Goal: Information Seeking & Learning: Learn about a topic

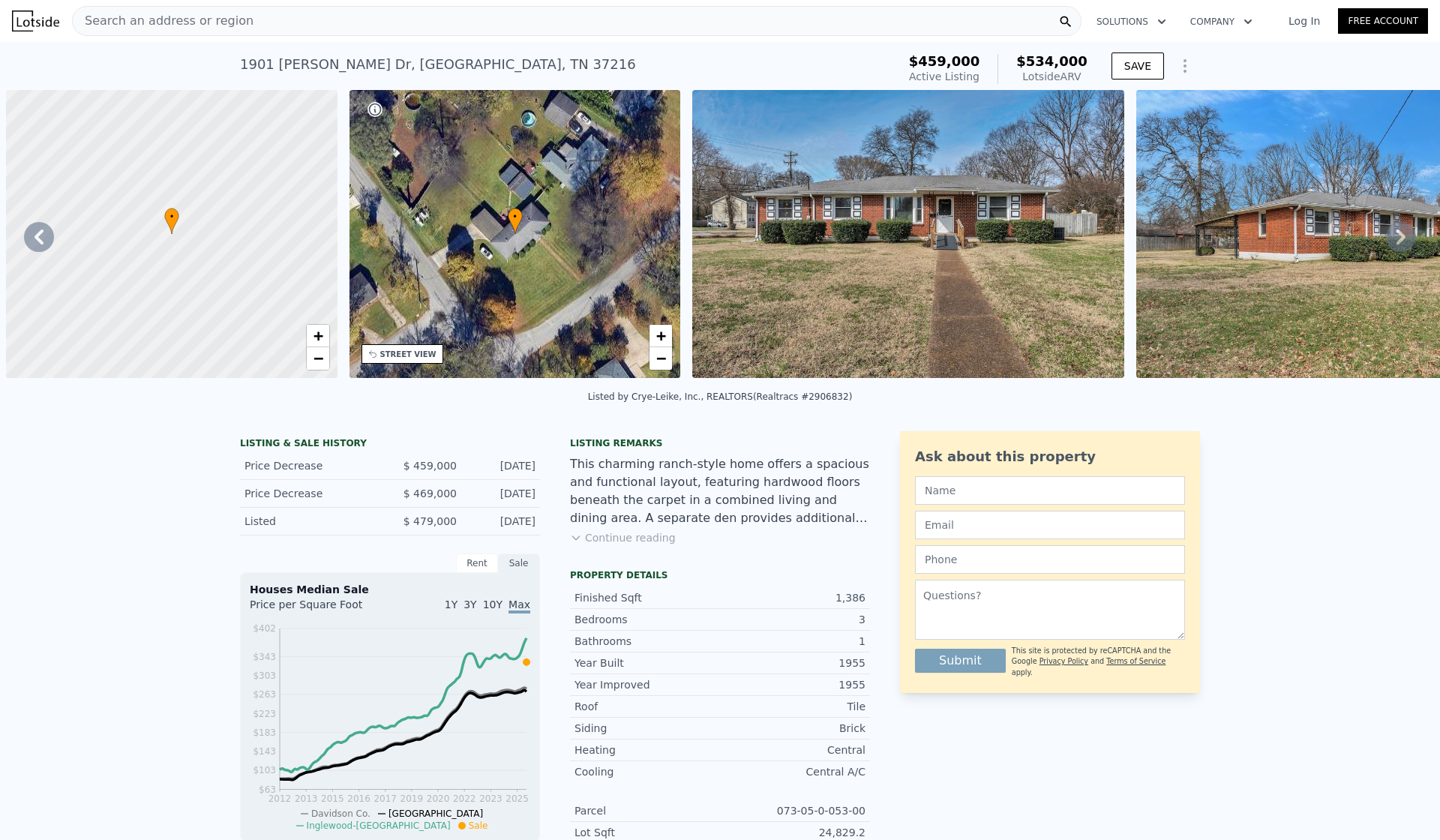
scroll to position [0, 687]
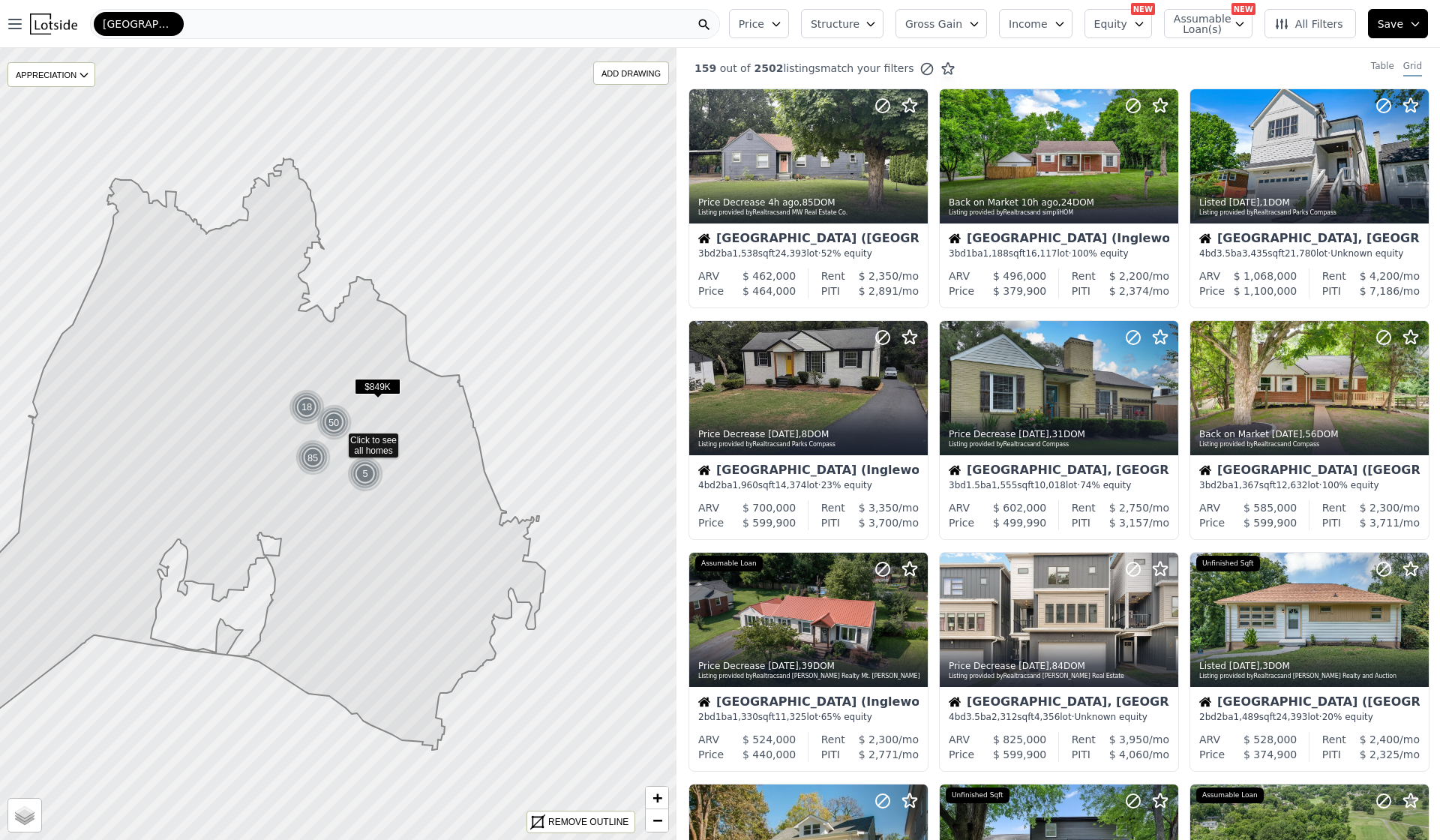
click at [470, 34] on div "[GEOGRAPHIC_DATA]" at bounding box center [405, 23] width 630 height 30
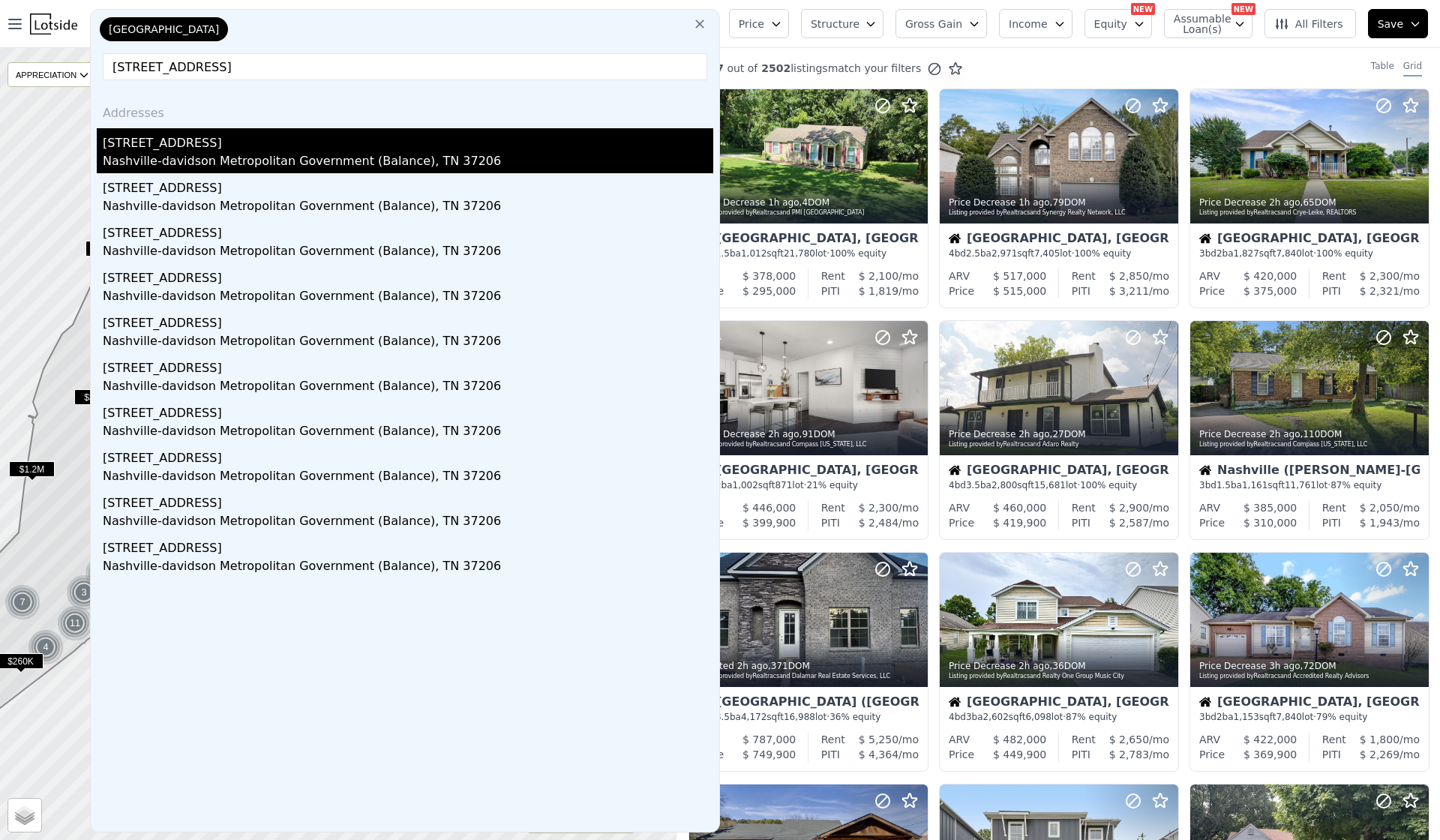
type input "[STREET_ADDRESS]"
click at [318, 135] on div "[STREET_ADDRESS]" at bounding box center [408, 140] width 611 height 24
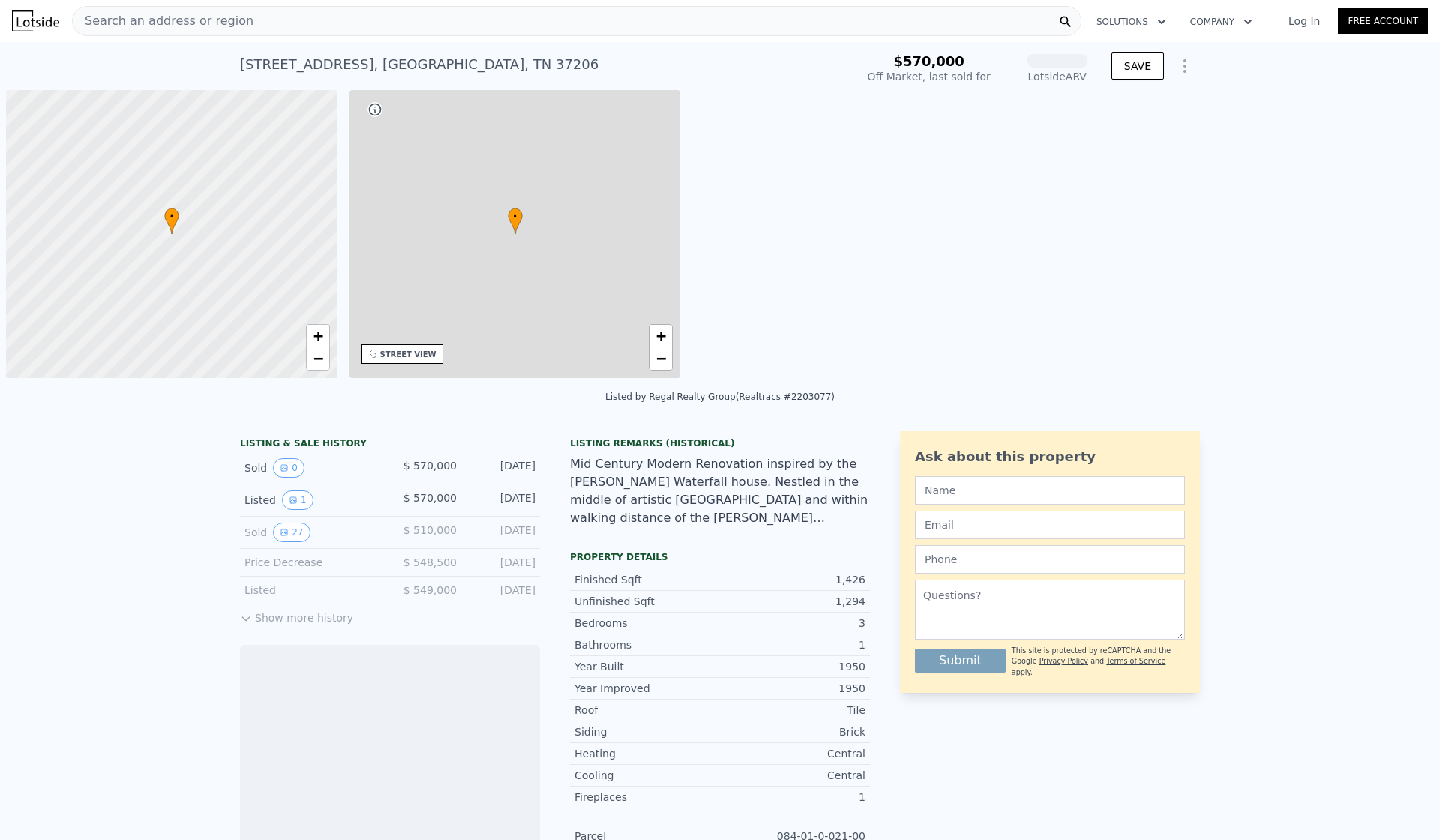
scroll to position [0, 6]
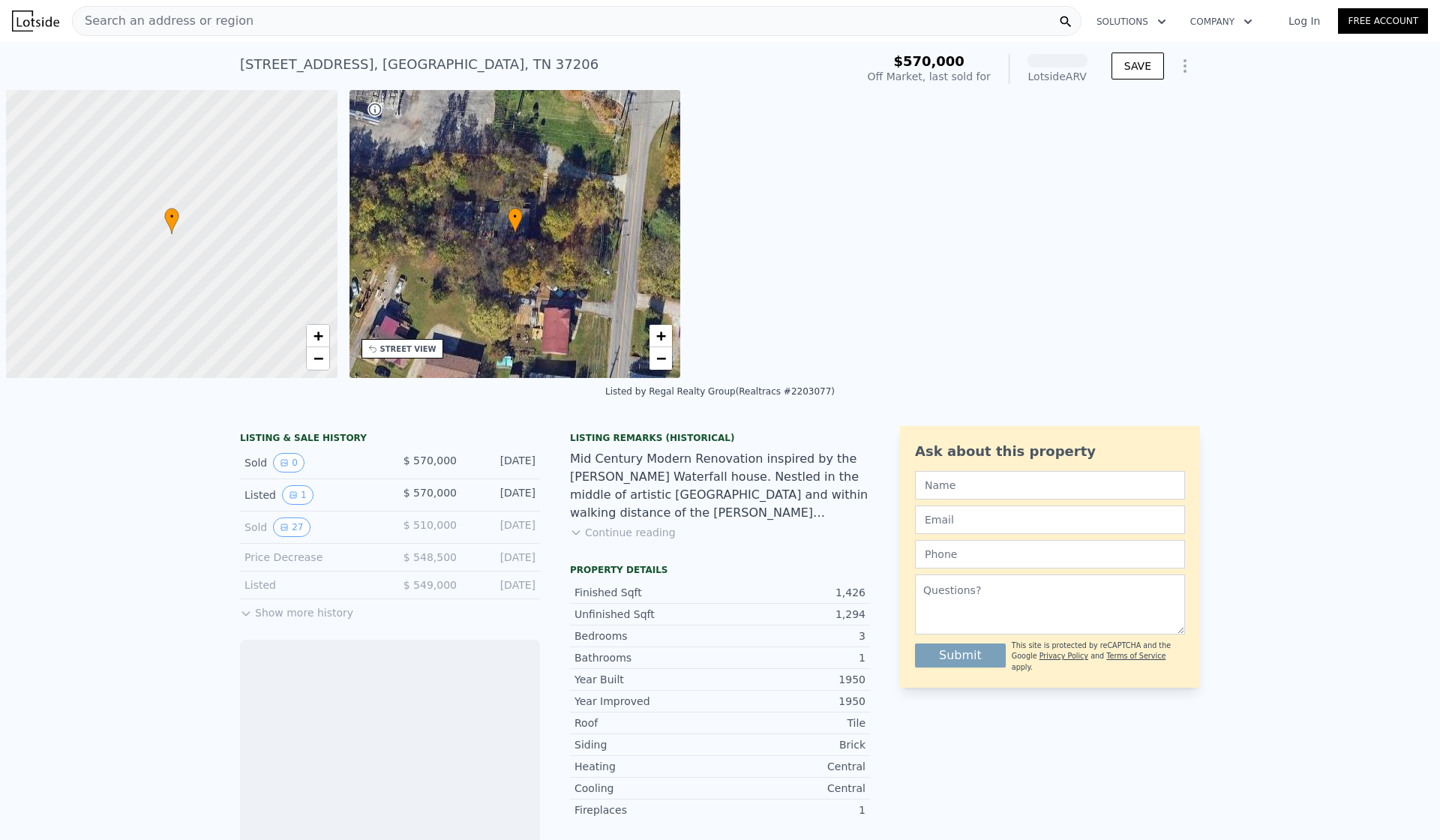
scroll to position [0, 6]
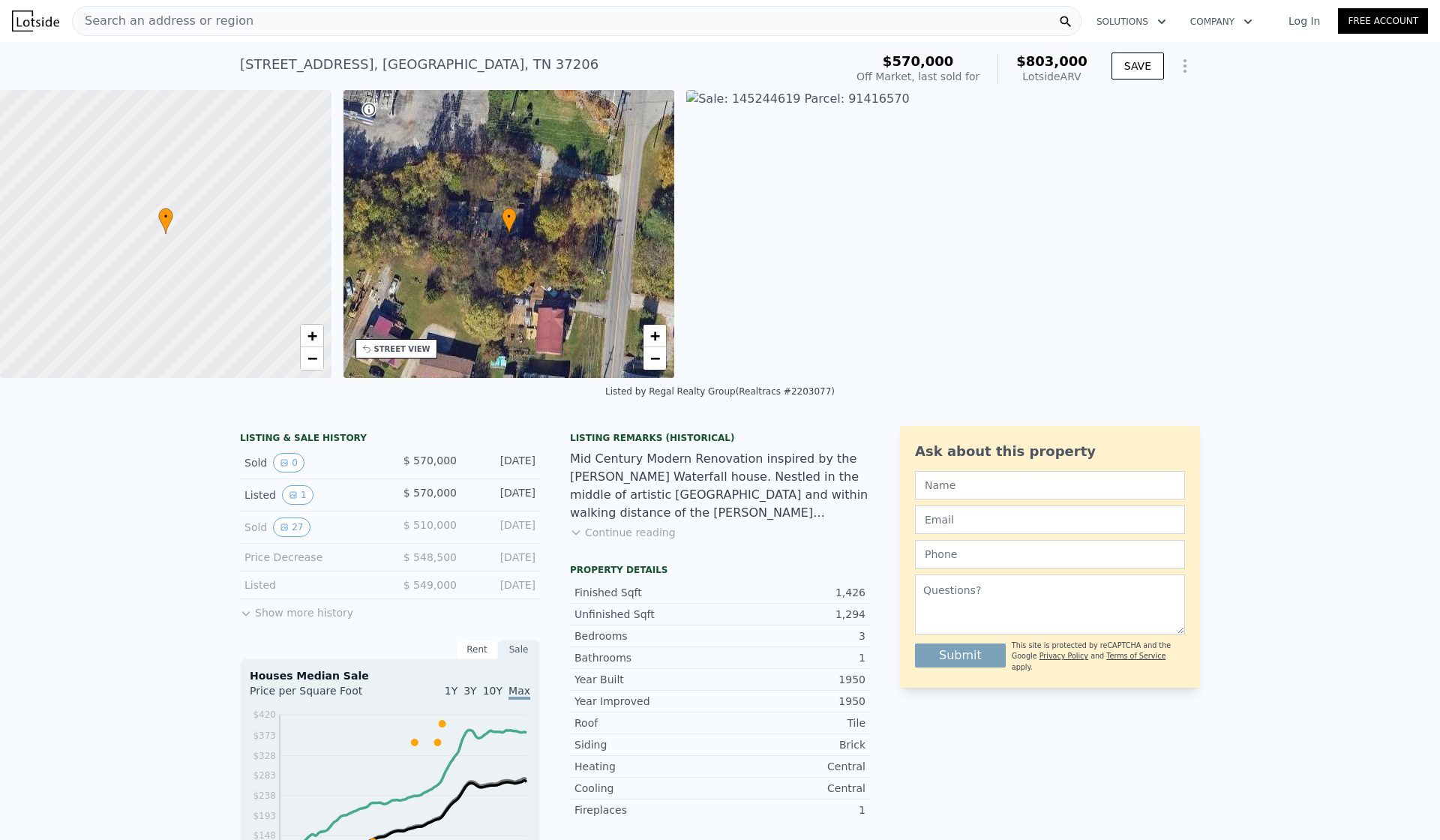
click at [253, 620] on button "Show more history" at bounding box center [296, 610] width 114 height 21
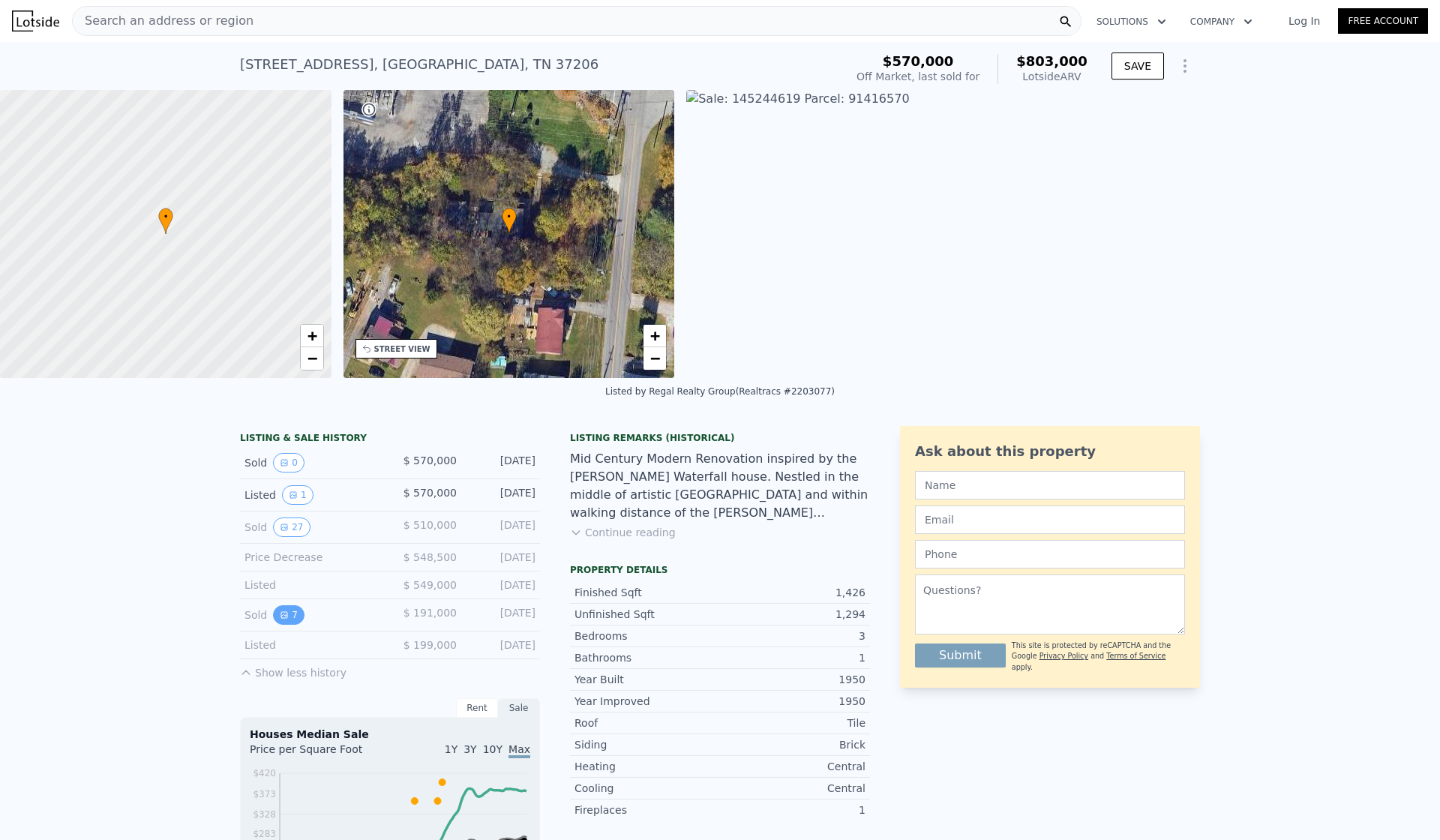
click at [282, 619] on icon "View historical data" at bounding box center [285, 615] width 6 height 6
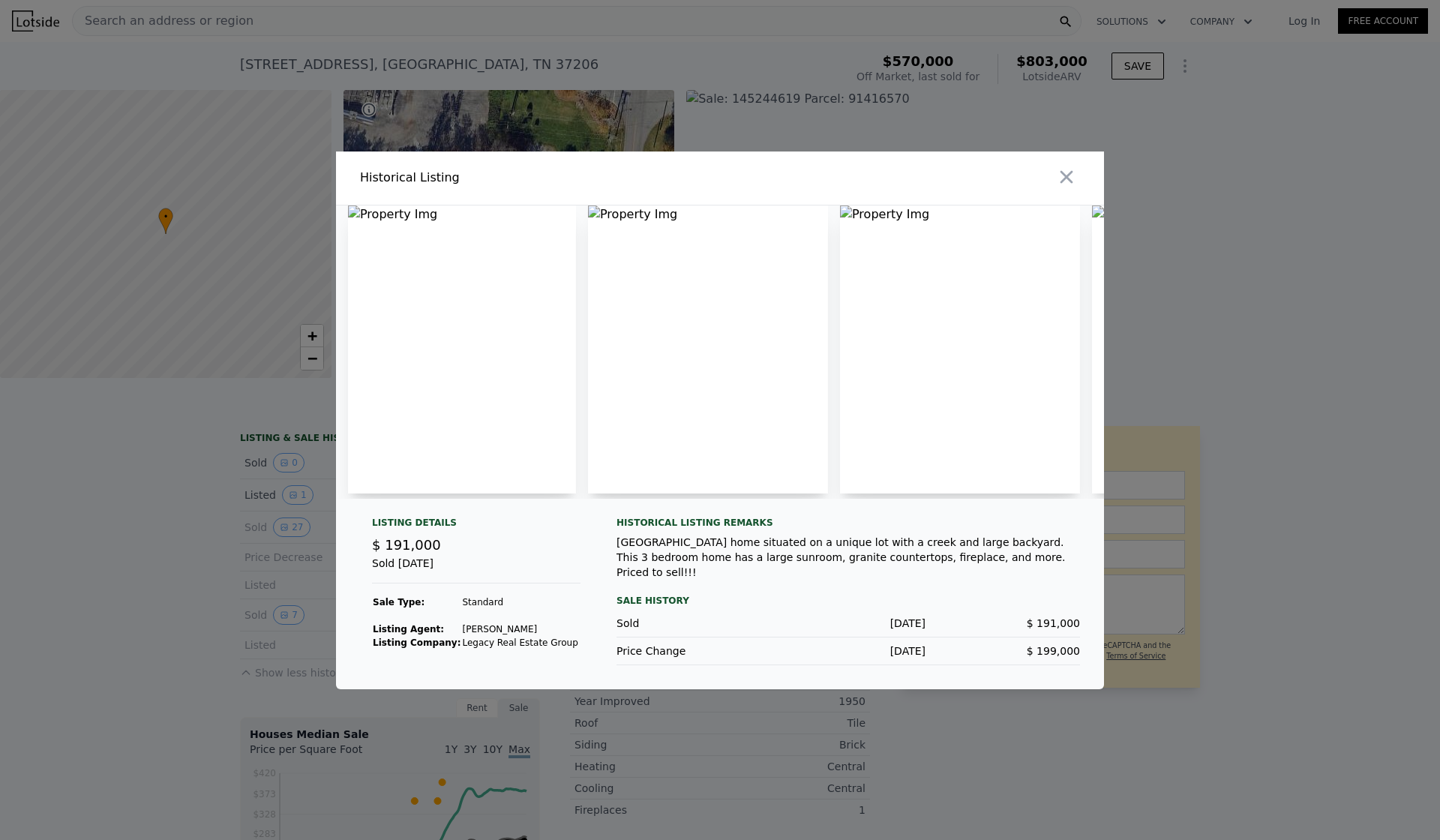
click at [1077, 173] on button "button" at bounding box center [1067, 177] width 27 height 27
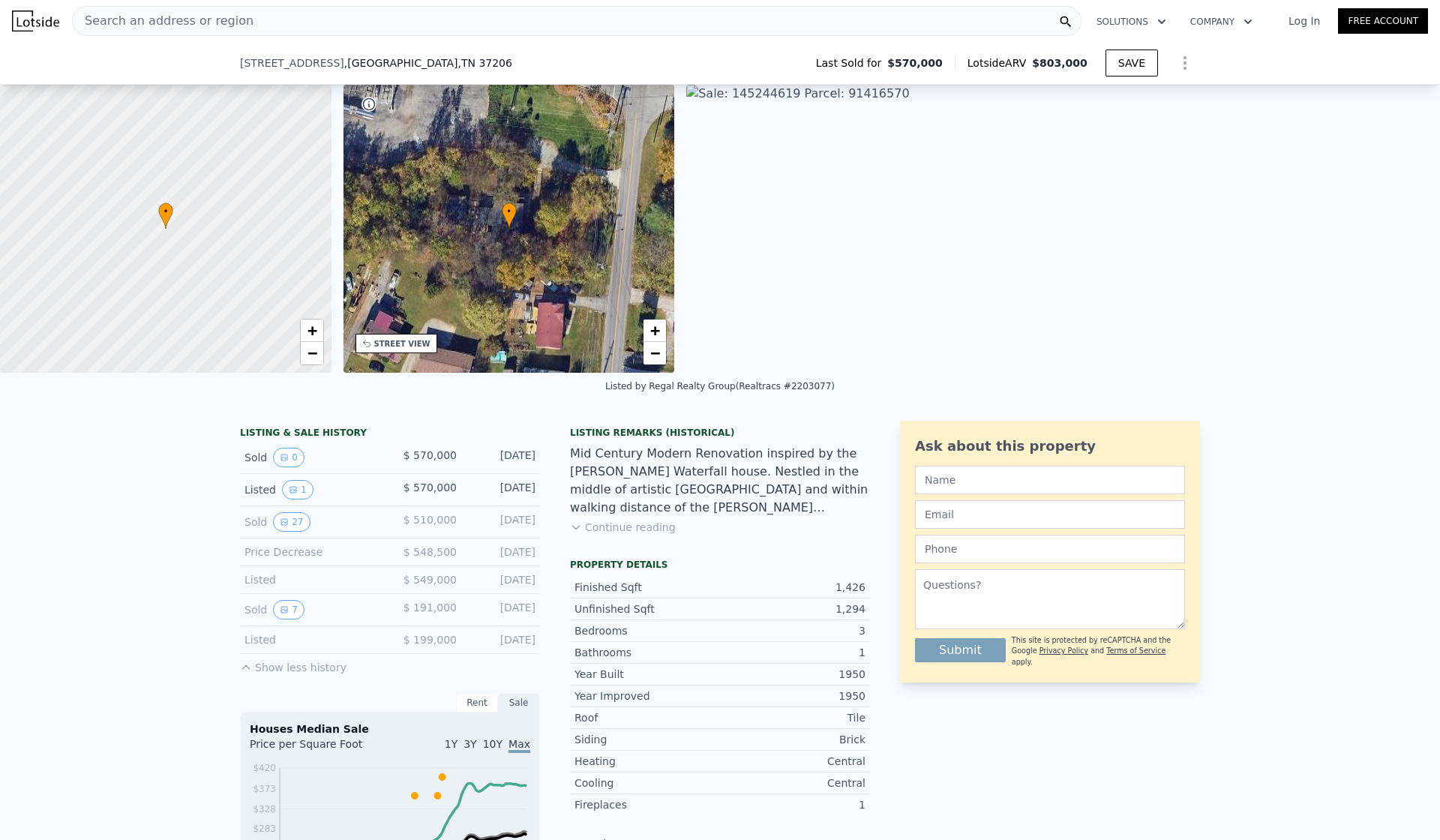
scroll to position [282, 0]
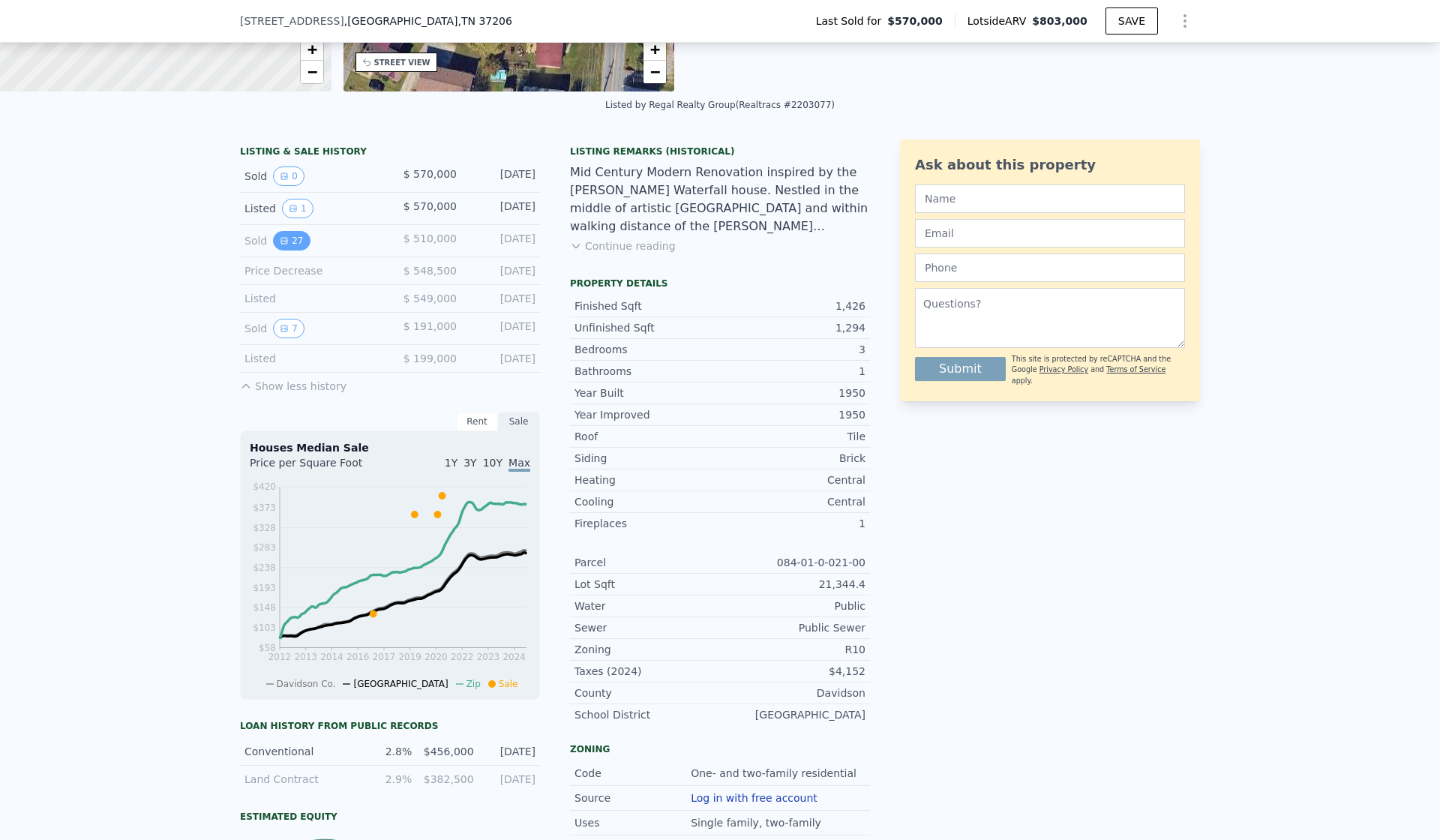
click at [292, 251] on button "27" at bounding box center [291, 241] width 37 height 19
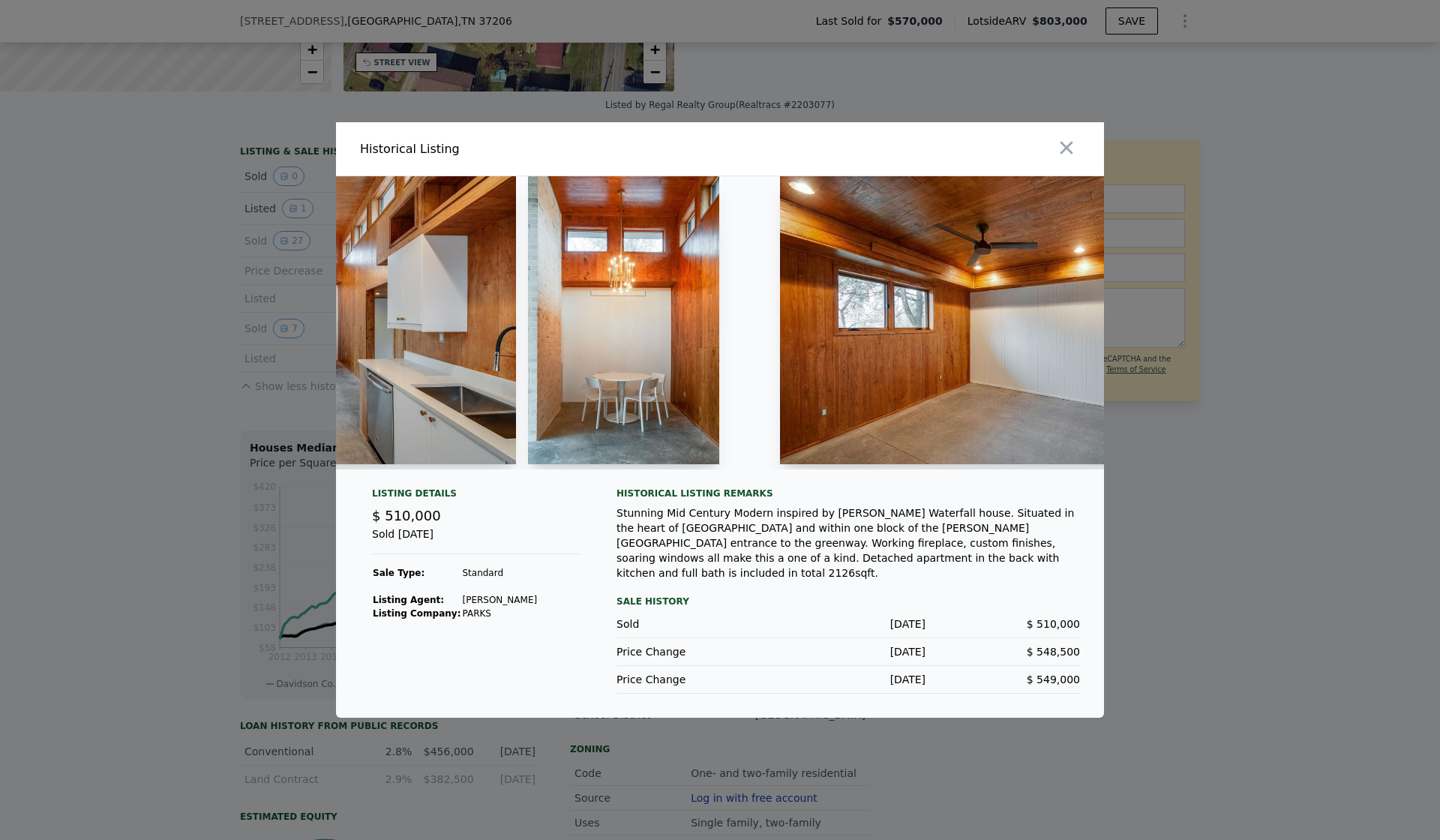
scroll to position [0, 4265]
